Goal: Task Accomplishment & Management: Complete application form

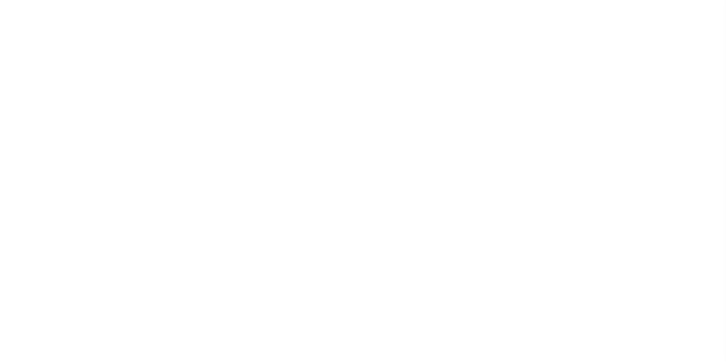
select select "200"
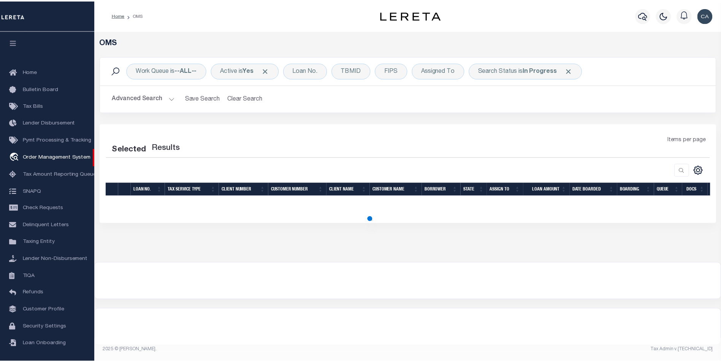
scroll to position [8, 0]
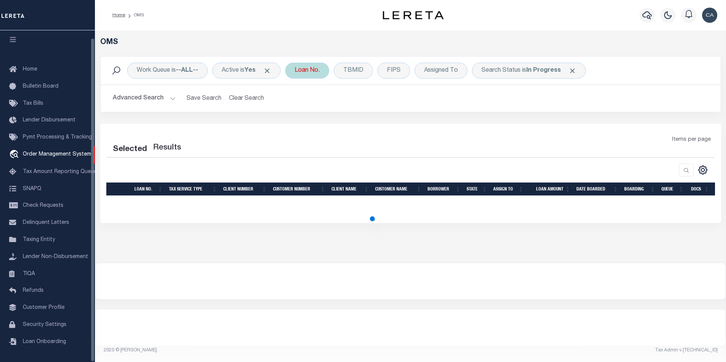
click at [271, 73] on span at bounding box center [267, 71] width 8 height 8
select select "200"
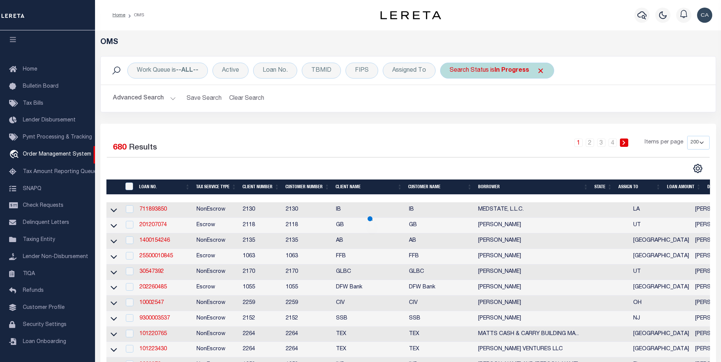
click at [537, 71] on span "Click to Remove" at bounding box center [540, 71] width 8 height 8
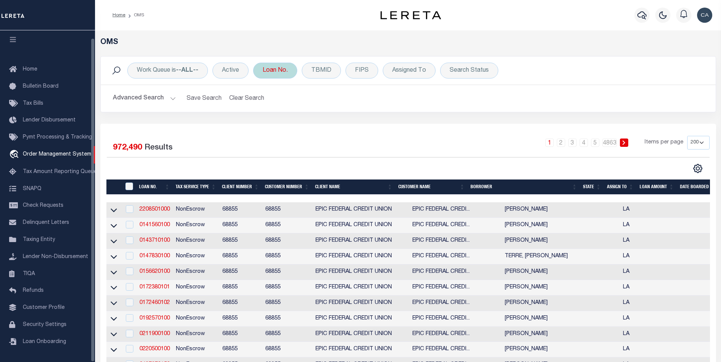
click at [278, 73] on div "Loan No." at bounding box center [275, 71] width 44 height 16
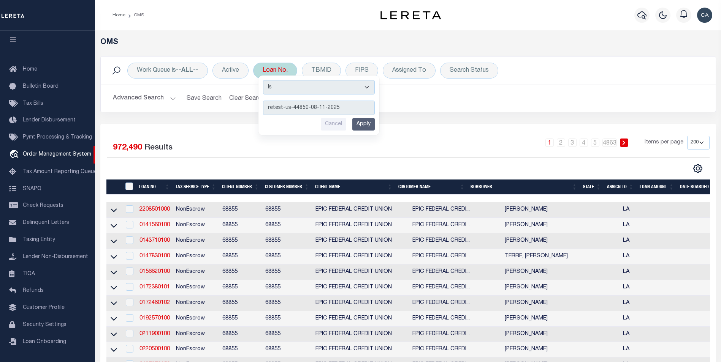
type input "retest-us-44850-08-11-2025"
click at [364, 127] on input "Apply" at bounding box center [363, 124] width 22 height 13
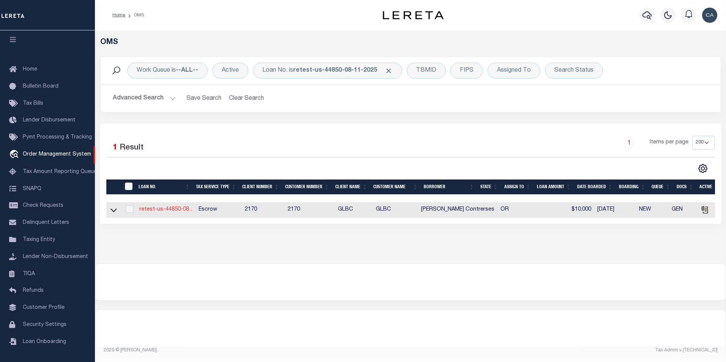
click at [157, 212] on link "retest-us-44850-08..." at bounding box center [165, 209] width 53 height 5
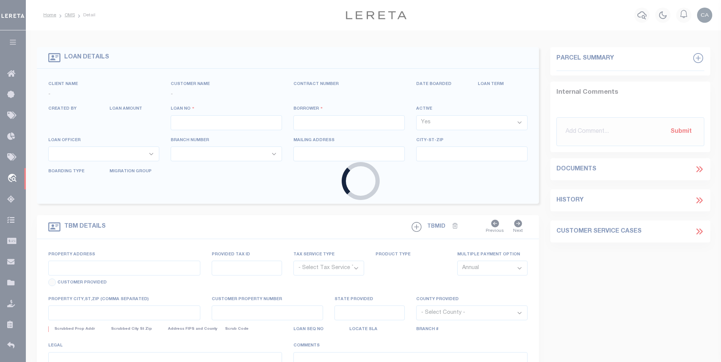
type input "retest-us-44850-08-11-2025"
type input "[PERSON_NAME] Contrerses"
select select
type input "13875 SW MERIDIAN ST UNIT 141"
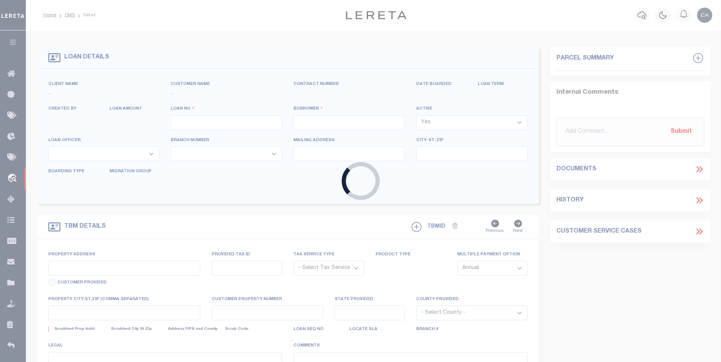
type input "BEAVERTON OR 97005-2483"
type input "08/20/2025"
select select "10"
select select "Escrow"
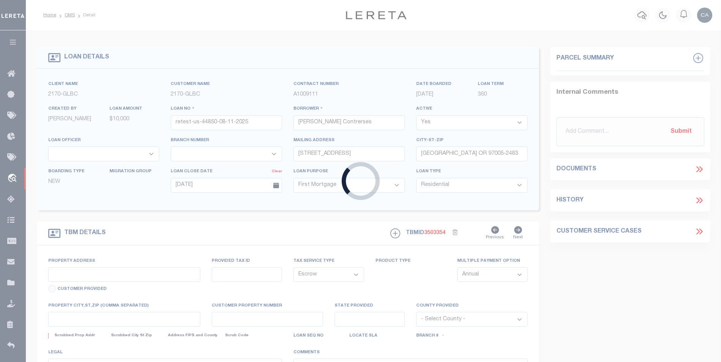
type input "13875 SW MERIDIAN ST UNIT 141"
type input "1302"
type input "BEAVERTON OR 97005-2483"
type input "QA-CNUMBER-102134"
type input "OR"
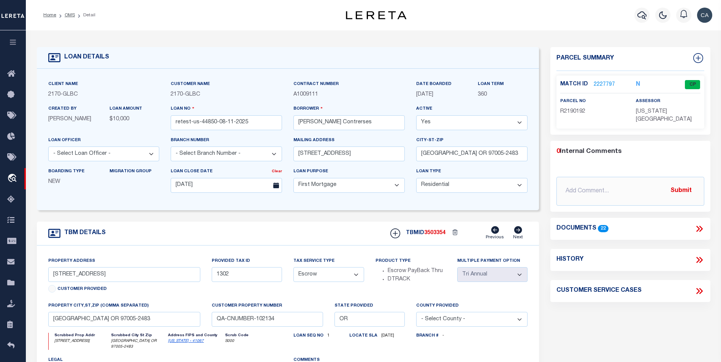
click at [339, 208] on div "Client Name 2170 - GLBC Customer Name 2170 - GLBC Contract Number A1009111" at bounding box center [288, 140] width 502 height 142
click at [693, 224] on div "Documents 22" at bounding box center [630, 229] width 148 height 10
click at [695, 224] on icon at bounding box center [699, 229] width 10 height 10
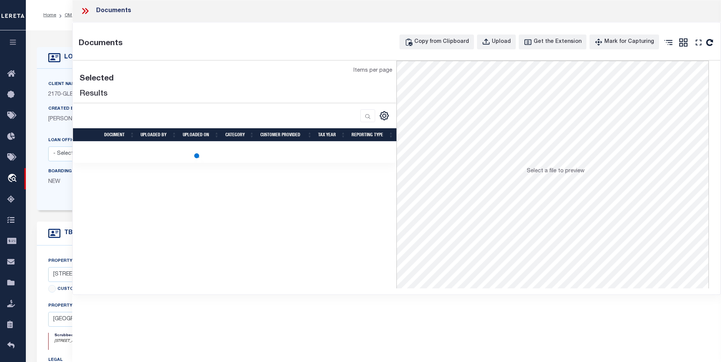
click at [90, 16] on div at bounding box center [88, 11] width 16 height 10
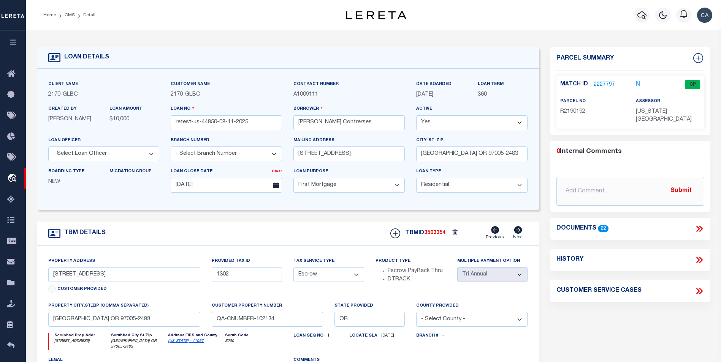
click at [602, 85] on link "2227797" at bounding box center [603, 85] width 21 height 8
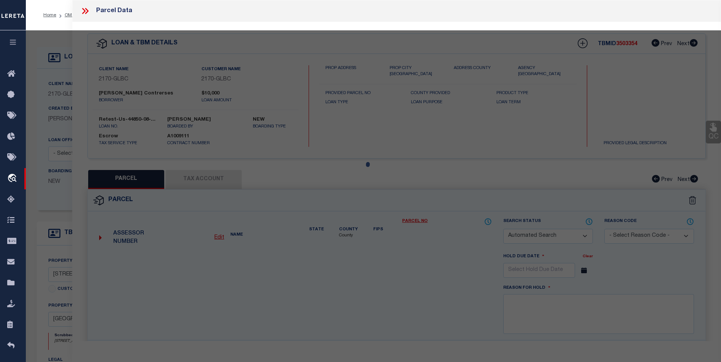
checkbox input "false"
select select "CP"
type input "TE,CHARLES H"
select select "ATL"
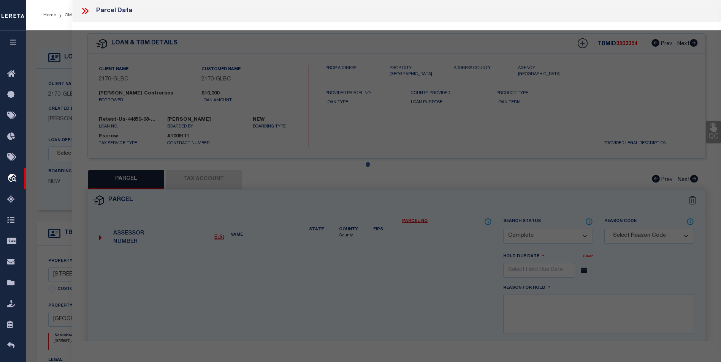
select select "ADD"
type input "13875 SW MERIDIAN ST , #141"
type input "BEAVERTON, OR 97005"
type textarea "LOFTS AT 45 CENTRAL CONDO SUPP NO. 5: ANNEX STG 6, LOT 141"
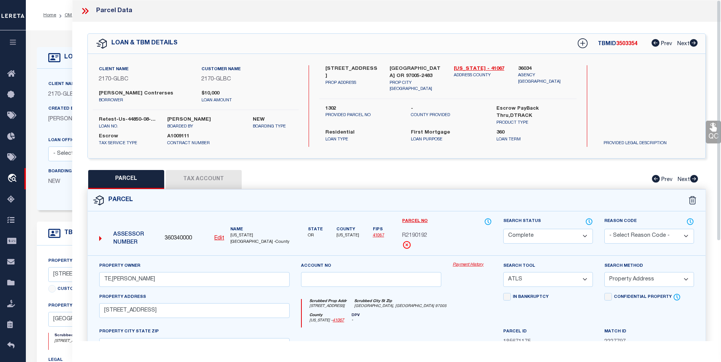
click at [477, 279] on div "Payment History" at bounding box center [472, 277] width 51 height 31
click at [491, 312] on div "Scrubbed Prop Addr 13875 SW MERIDIAN ST , #141 Scrubbed City St Zip BEAVERTON, …" at bounding box center [397, 306] width 190 height 14
click at [79, 8] on div "Parcel Data" at bounding box center [396, 11] width 648 height 22
click at [83, 10] on icon at bounding box center [83, 11] width 3 height 6
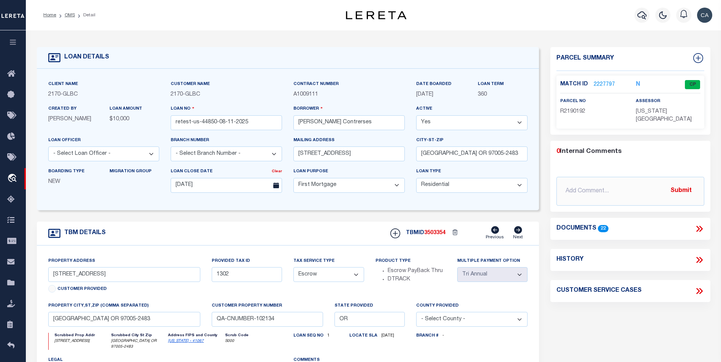
drag, startPoint x: 606, startPoint y: 88, endPoint x: 606, endPoint y: 83, distance: 5.3
click at [606, 87] on div "Match ID 2227797 N CP" at bounding box center [630, 86] width 140 height 13
click at [606, 82] on link "2227797" at bounding box center [603, 85] width 21 height 8
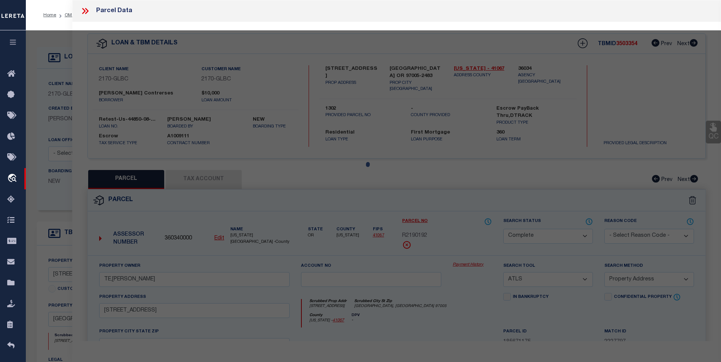
select select "AS"
select select
checkbox input "false"
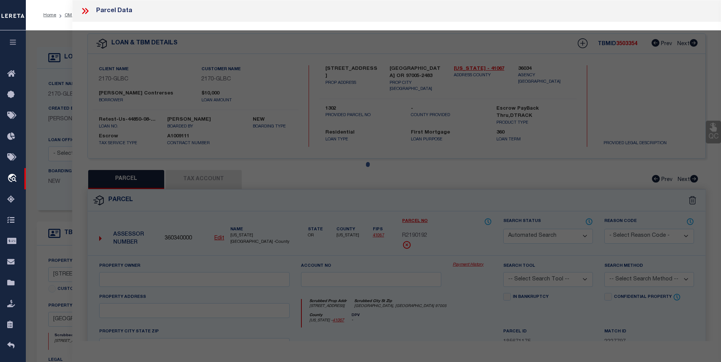
select select "CP"
type input "TE,CHARLES H"
select select "ATL"
select select "ADD"
type input "13875 SW MERIDIAN ST , #141"
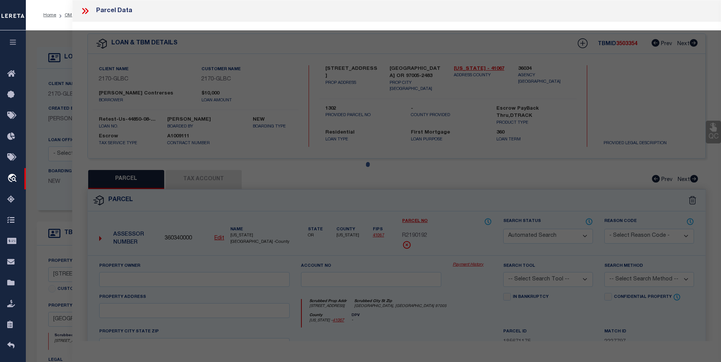
type input "BEAVERTON, OR 97005"
type textarea "LOFTS AT 45 CENTRAL CONDO SUPP NO. 5: ANNEX STG 6, LOT 141"
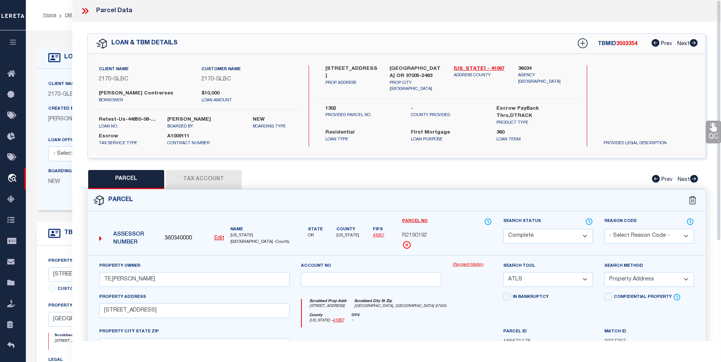
click at [356, 143] on div "13875 SW MERIDIAN ST UNIT 141 PROP ADDRESS BEAVERTON OR 97005-2483 PROP CITY ST…" at bounding box center [447, 106] width 257 height 82
click at [460, 264] on link "Payment History" at bounding box center [471, 265] width 39 height 6
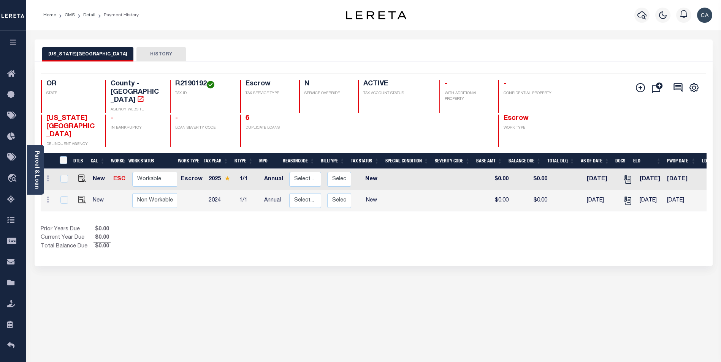
click at [572, 312] on div "WASHINGTON COUNTY HISTORY Selected 2 Results" at bounding box center [373, 258] width 689 height 436
click at [583, 259] on div "WASHINGTON COUNTY HISTORY Selected 2 Results" at bounding box center [373, 258] width 689 height 436
click at [314, 278] on div "WASHINGTON COUNTY HISTORY Selected 2 Results" at bounding box center [373, 258] width 689 height 436
click at [151, 58] on button "HISTORY" at bounding box center [160, 54] width 49 height 14
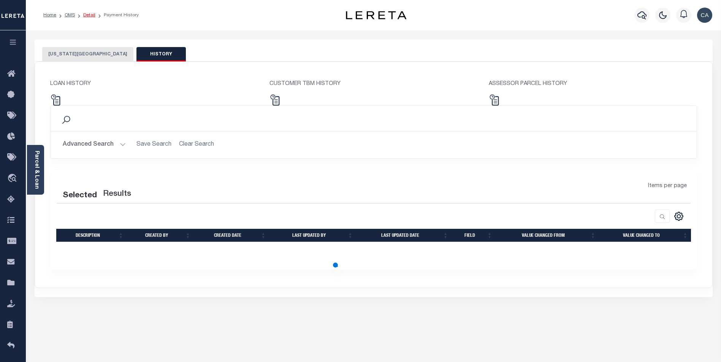
click at [90, 14] on link "Detail" at bounding box center [89, 15] width 12 height 5
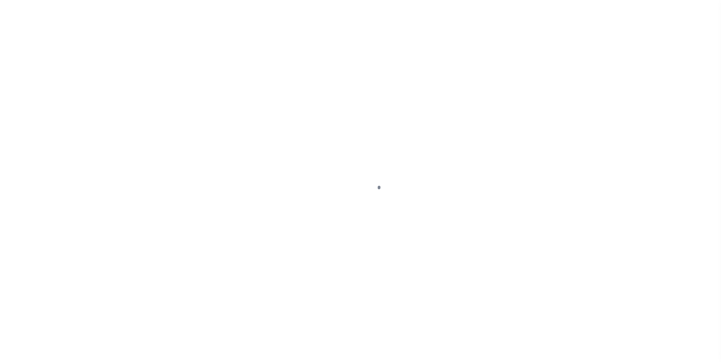
type input "retest-us-44850-08-11-2025"
type input "[PERSON_NAME] Contrerses"
select select
type input "13875 SW MERIDIAN ST UNIT 141"
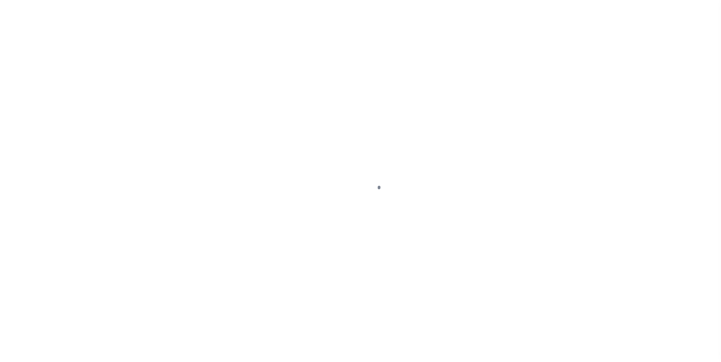
type input "BEAVERTON OR 97005-2483"
type input "08/20/2025"
select select "10"
select select "Escrow"
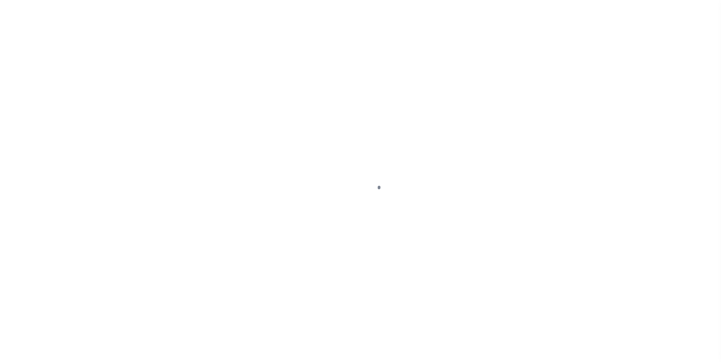
type input "13875 SW MERIDIAN ST UNIT 141"
type input "1302"
type input "BEAVERTON OR 97005-2483"
type input "QA-CNUMBER-102134"
type input "OR"
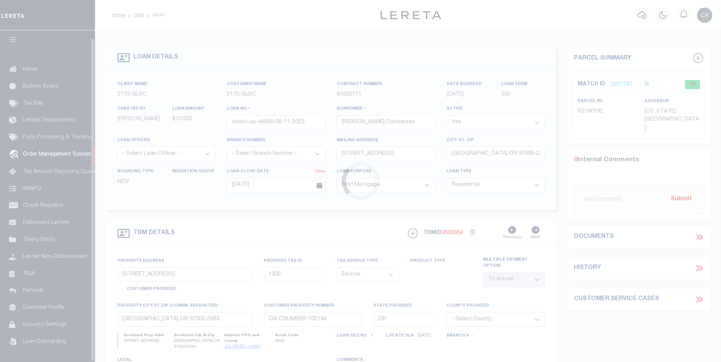
scroll to position [8, 0]
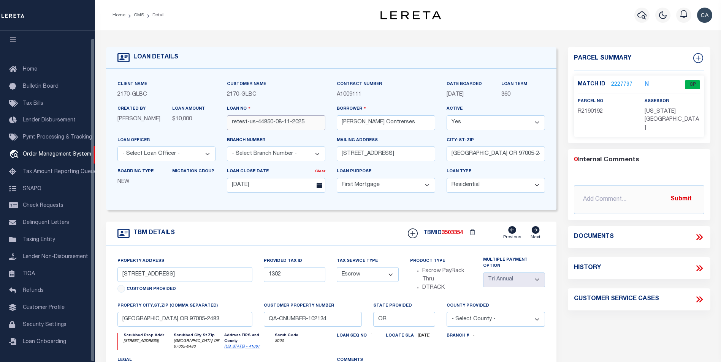
click at [280, 124] on input "retest-us-44850-08-11-2025" at bounding box center [276, 122] width 98 height 15
click at [297, 103] on div "Customer Name 2170 - GLBC" at bounding box center [276, 92] width 110 height 25
click at [274, 129] on input "retest-us-44850-08-11-2025" at bounding box center [276, 122] width 98 height 15
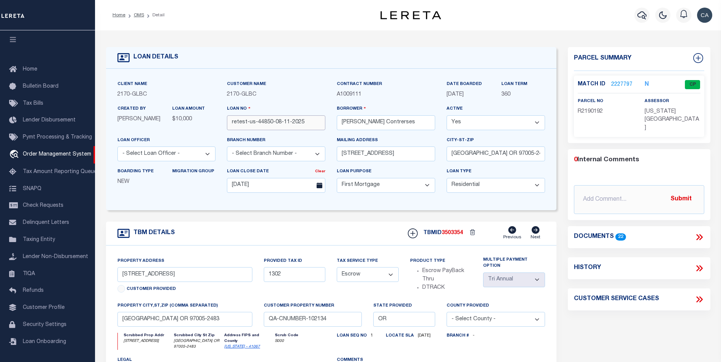
click at [274, 129] on input "retest-us-44850-08-11-2025" at bounding box center [276, 122] width 98 height 15
click at [303, 50] on div "LOAN DETAILS" at bounding box center [331, 58] width 450 height 22
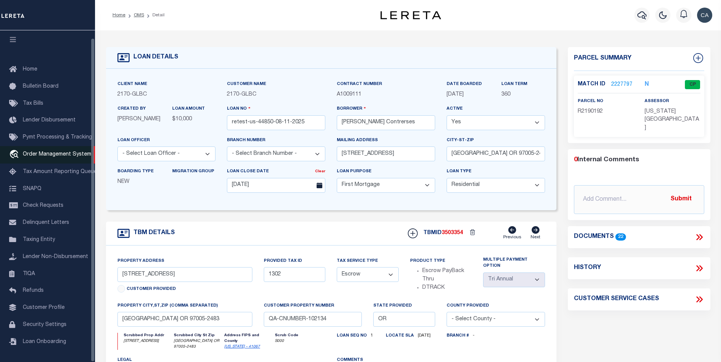
click at [40, 153] on span "Order Management System" at bounding box center [57, 154] width 68 height 5
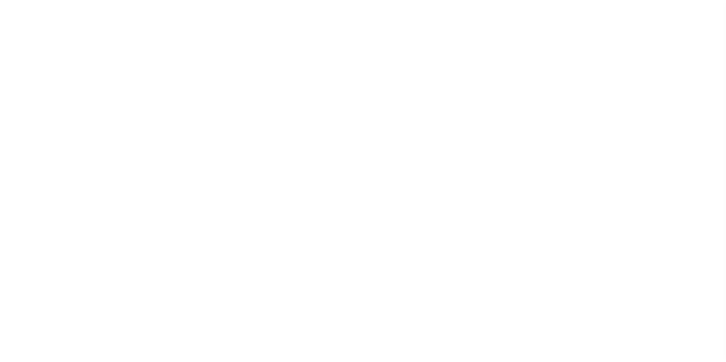
select select "200"
